Goal: Find specific page/section: Find specific page/section

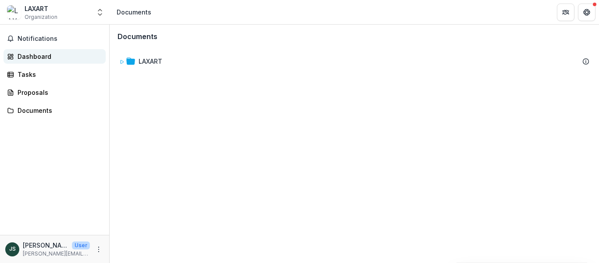
click at [19, 57] on div "Dashboard" at bounding box center [58, 56] width 81 height 9
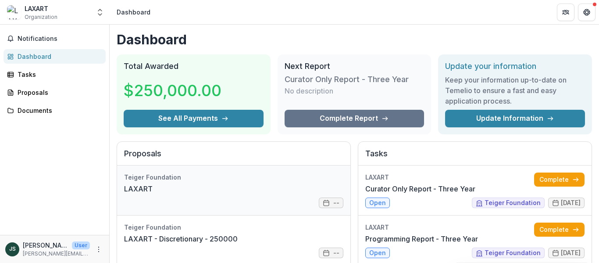
click at [153, 187] on link "LAXART" at bounding box center [138, 188] width 29 height 11
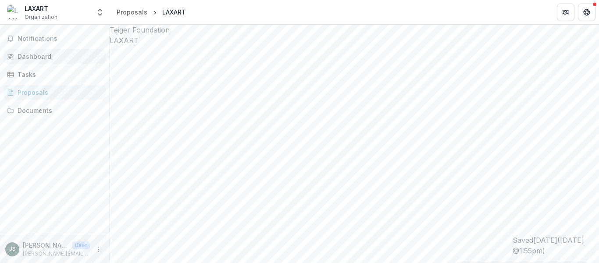
click at [48, 60] on div "Dashboard" at bounding box center [58, 56] width 81 height 9
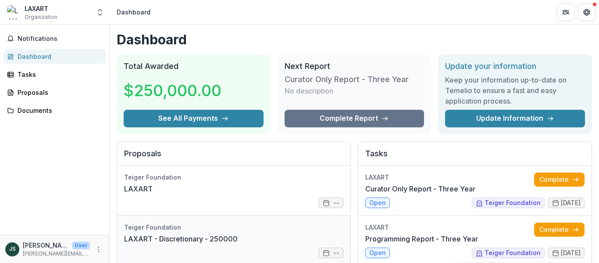
click at [238, 243] on link "LAXART - Discretionary - 250000" at bounding box center [181, 238] width 114 height 11
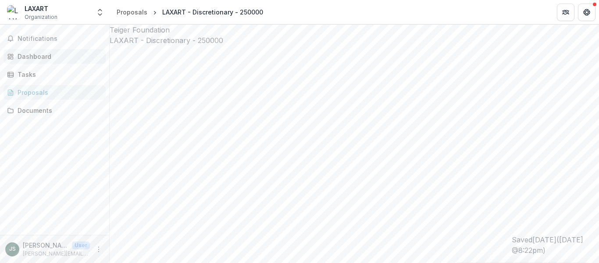
click at [45, 53] on div "Dashboard" at bounding box center [58, 56] width 81 height 9
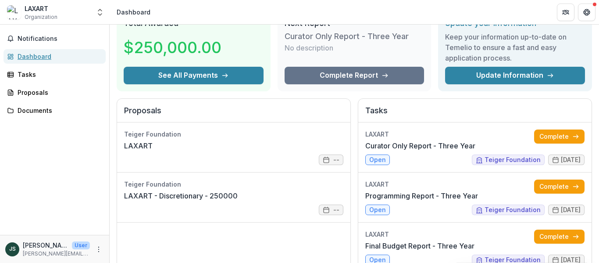
scroll to position [31, 0]
